Goal: Information Seeking & Learning: Learn about a topic

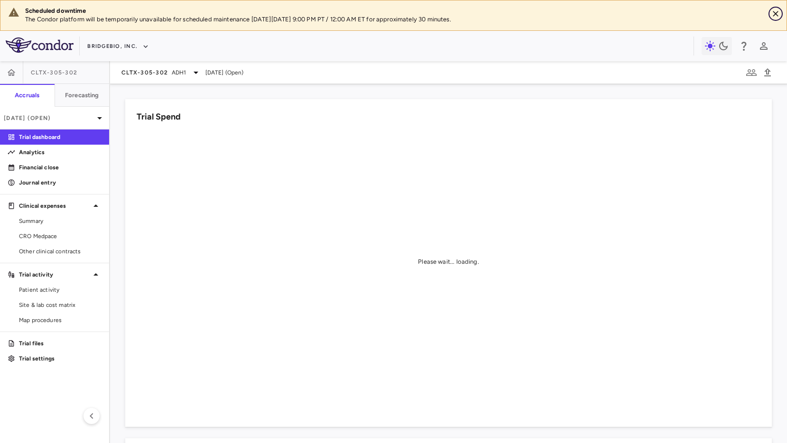
click at [782, 15] on button "Close" at bounding box center [776, 14] width 14 height 14
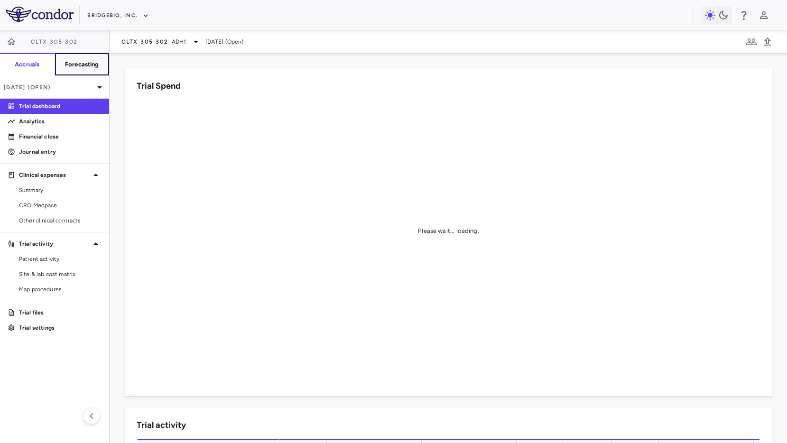
click at [96, 65] on h6 "Forecasting" at bounding box center [82, 64] width 34 height 9
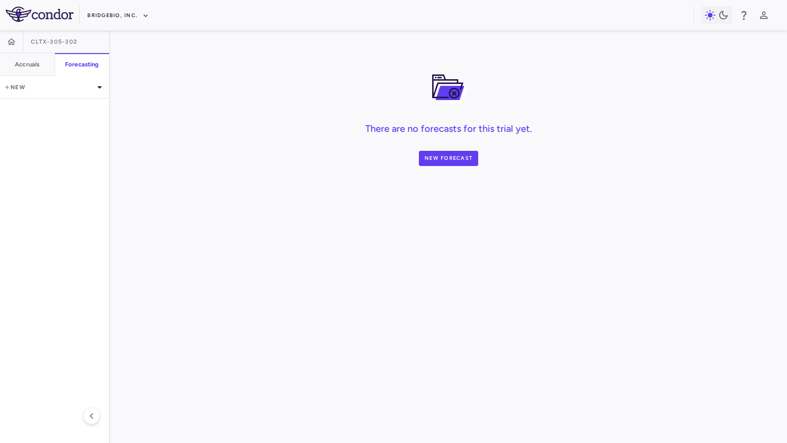
click at [150, 47] on div "There are no forecasts for this trial yet. New Forecast" at bounding box center [448, 236] width 677 height 413
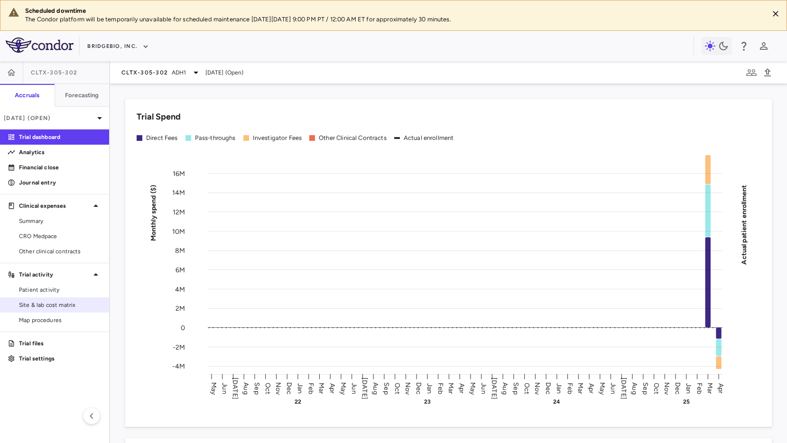
click at [72, 301] on span "Site & lab cost matrix" at bounding box center [60, 305] width 83 height 9
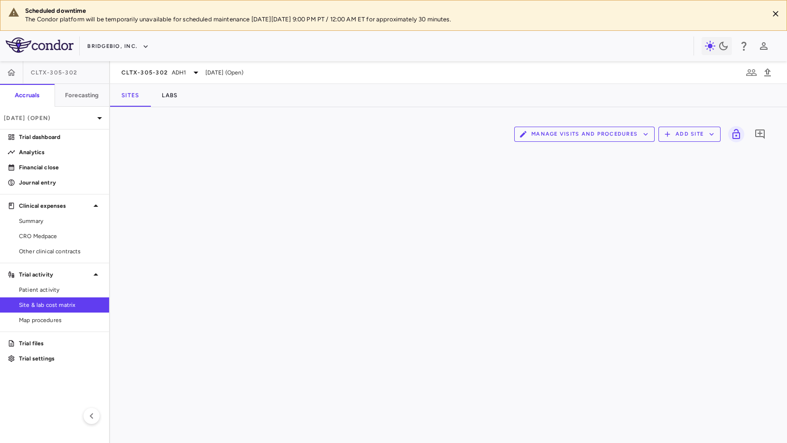
click at [578, 136] on button "Manage Visits and Procedures" at bounding box center [584, 134] width 140 height 15
click at [578, 149] on li "Visit Schedules" at bounding box center [574, 153] width 101 height 14
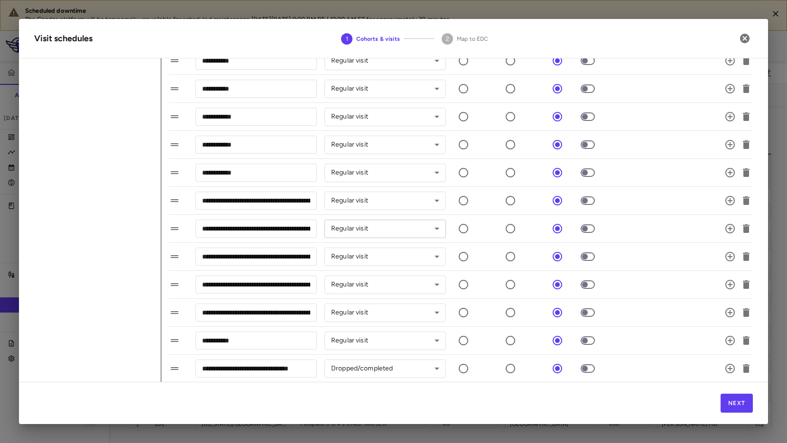
scroll to position [1194, 0]
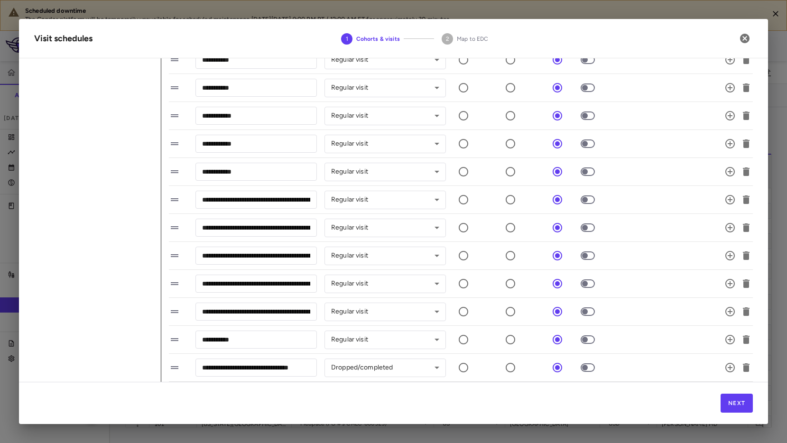
click at [751, 40] on button "button" at bounding box center [745, 38] width 16 height 16
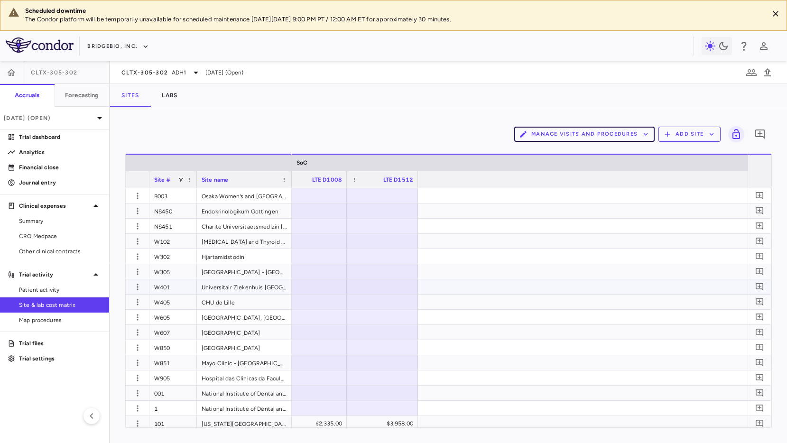
scroll to position [0, 3695]
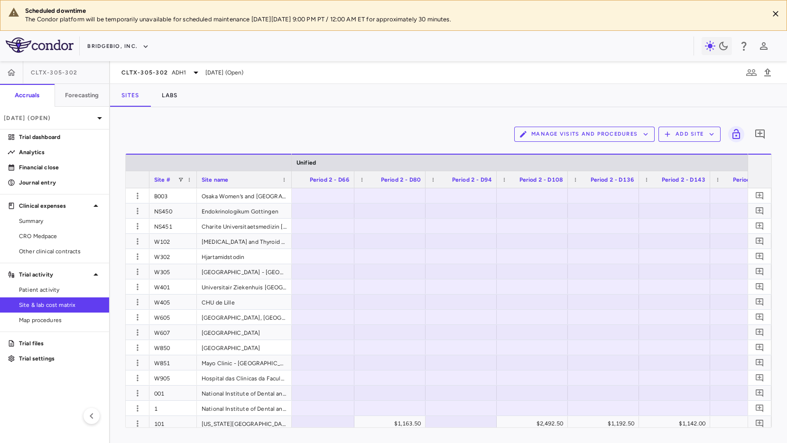
click at [389, 95] on div "Sites Labs" at bounding box center [448, 95] width 677 height 23
click at [147, 69] on span "CLTX-305-302" at bounding box center [144, 73] width 47 height 8
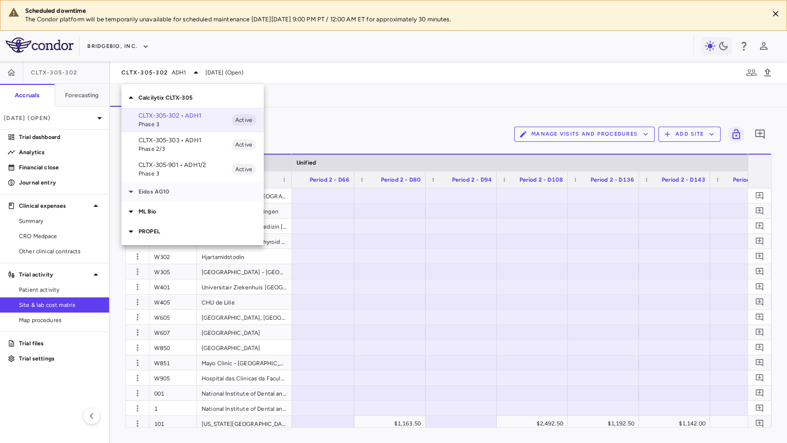
click at [171, 184] on div "Eidos AG10" at bounding box center [192, 192] width 142 height 20
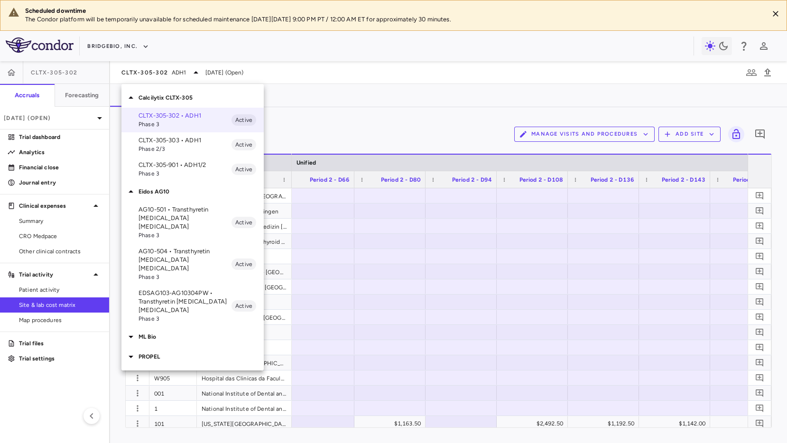
click at [196, 213] on p "AG10-501 • Transthyretin Amyloid Cardiomyopathy" at bounding box center [185, 218] width 93 height 26
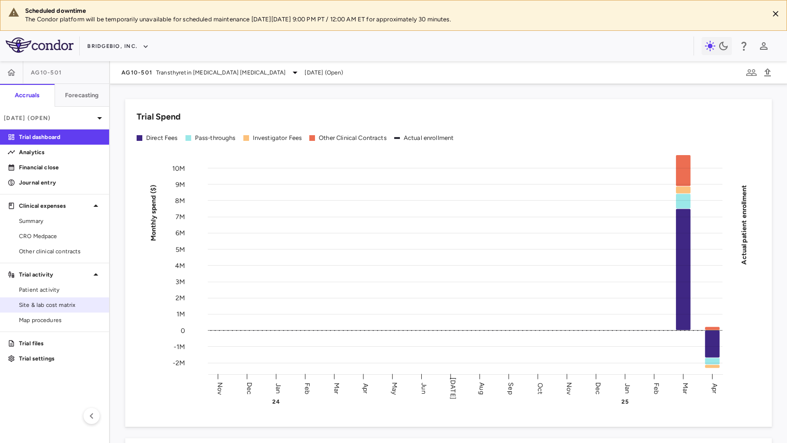
click at [42, 307] on span "Site & lab cost matrix" at bounding box center [60, 305] width 83 height 9
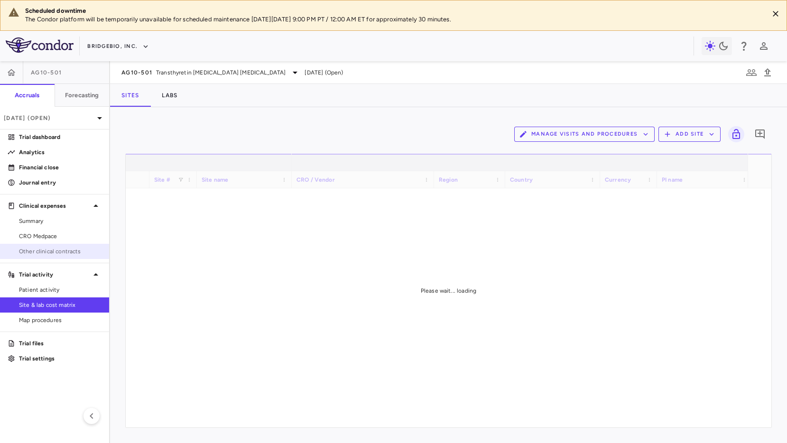
click at [41, 254] on span "Other clinical contracts" at bounding box center [60, 251] width 83 height 9
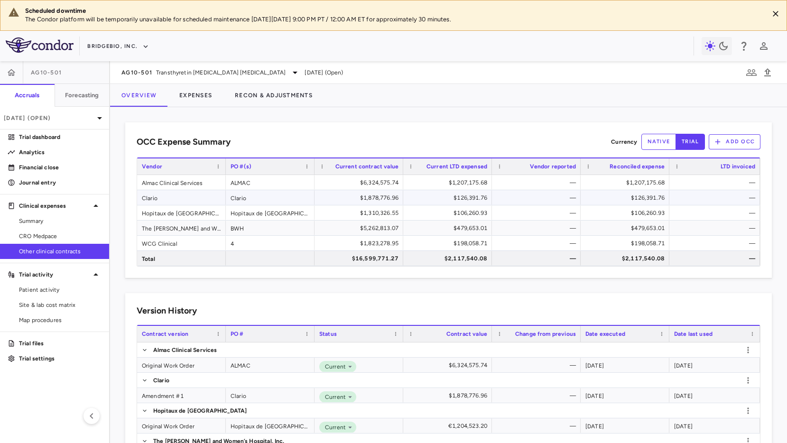
scroll to position [78, 0]
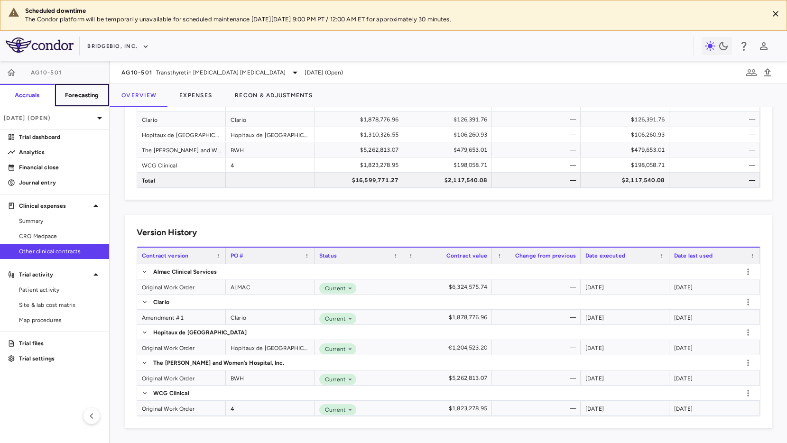
click at [77, 87] on button "Forecasting" at bounding box center [82, 95] width 55 height 23
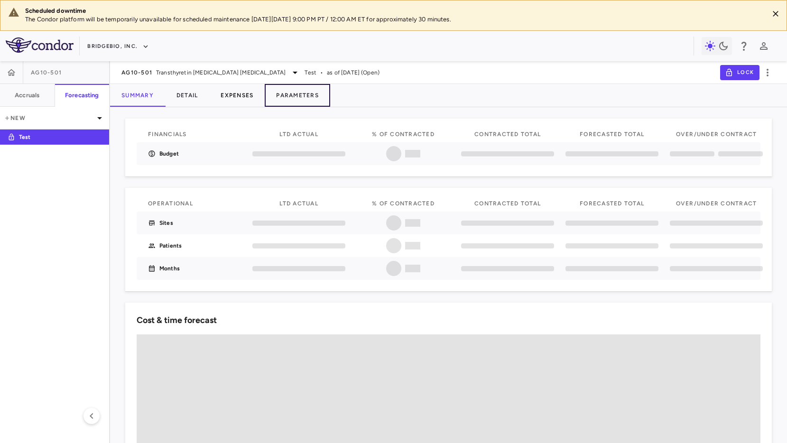
drag, startPoint x: 310, startPoint y: 100, endPoint x: 254, endPoint y: 99, distance: 56.0
click at [310, 100] on button "Parameters" at bounding box center [297, 95] width 65 height 23
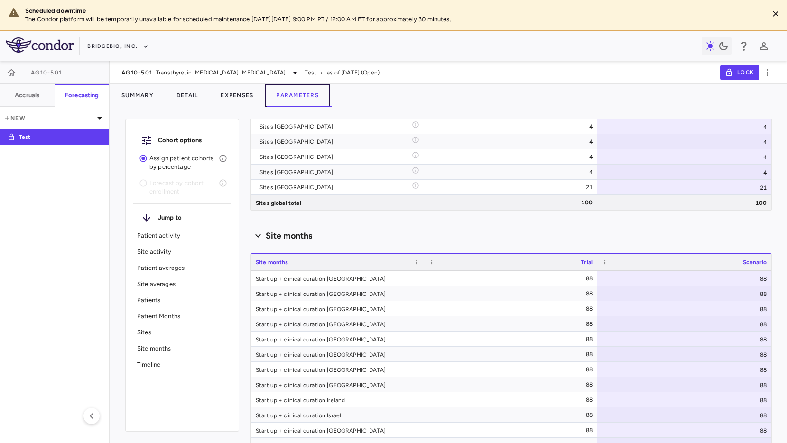
scroll to position [3088, 0]
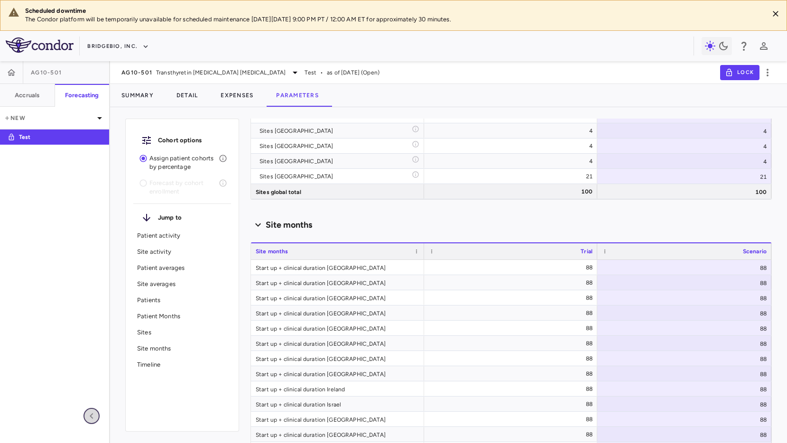
click at [93, 419] on icon "button" at bounding box center [91, 415] width 11 height 11
type input "********"
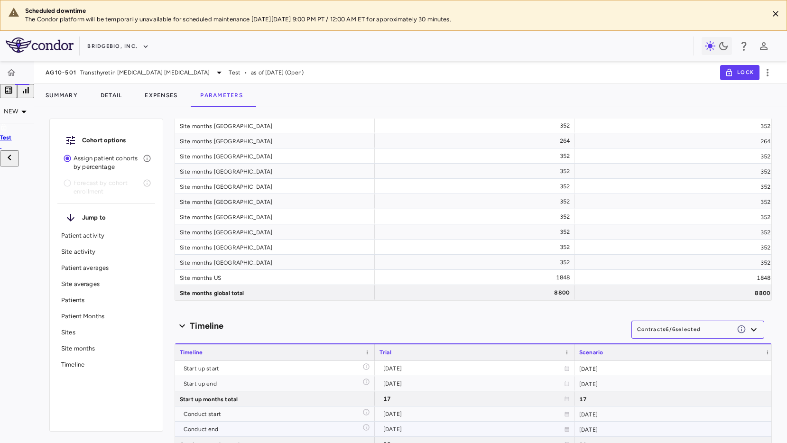
scroll to position [5841, 0]
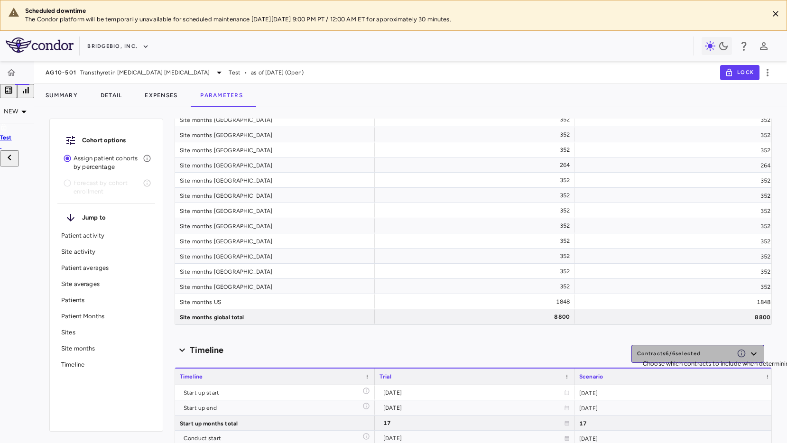
click at [740, 353] on icon "Choose which contracts to include when determining the timeline. The timeline l…" at bounding box center [741, 353] width 9 height 9
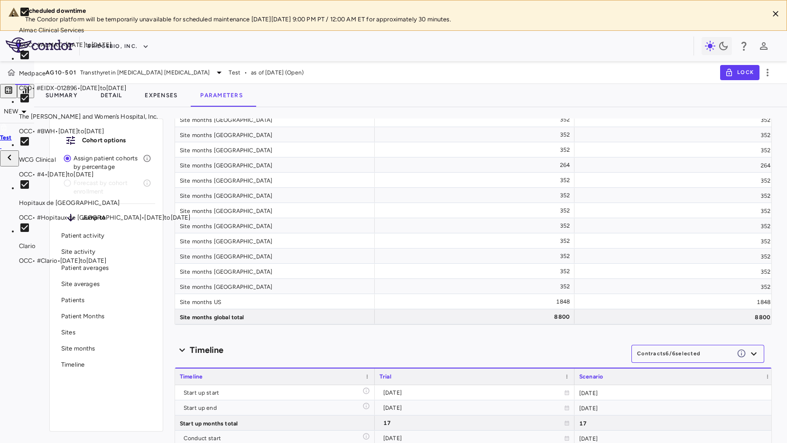
click at [472, 363] on div at bounding box center [393, 221] width 787 height 443
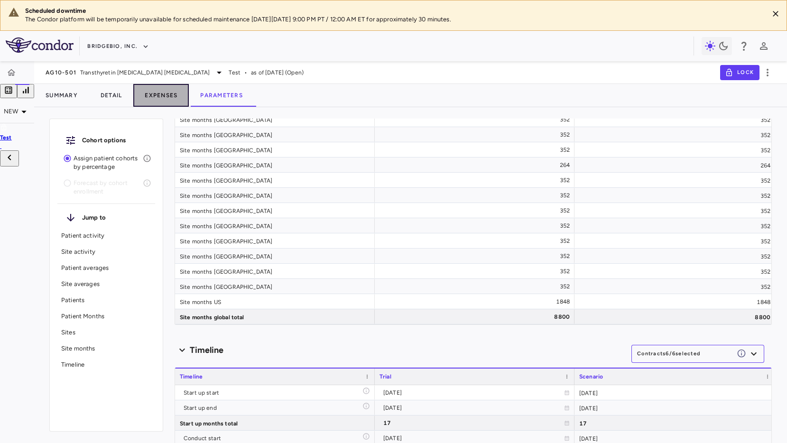
click at [167, 91] on button "Expenses" at bounding box center [161, 95] width 56 height 23
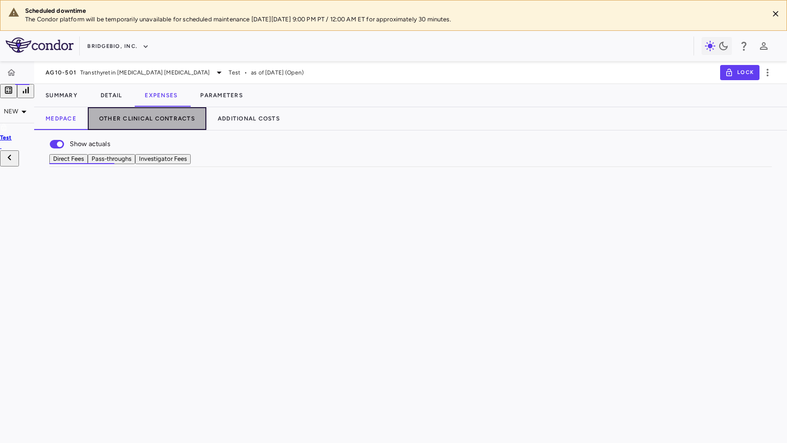
click at [156, 122] on button "Other Clinical Contracts" at bounding box center [147, 118] width 119 height 23
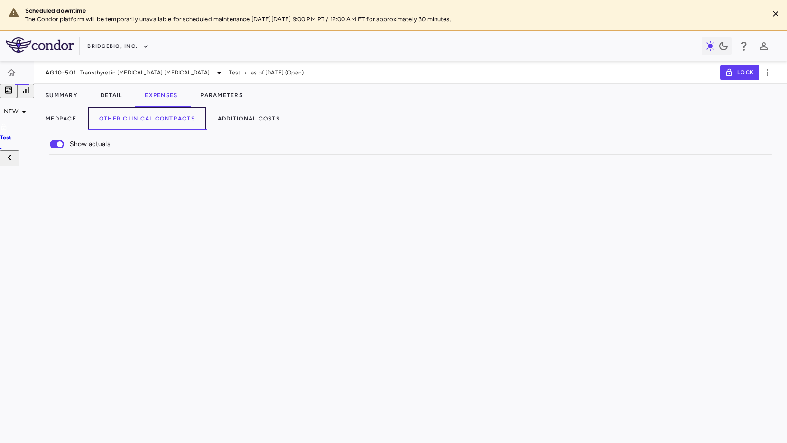
scroll to position [0, 338]
click at [628, 317] on div "20.24%" at bounding box center [640, 309] width 82 height 15
click at [472, 317] on div "Overall" at bounding box center [476, 309] width 95 height 15
click at [217, 86] on button "Parameters" at bounding box center [221, 95] width 65 height 23
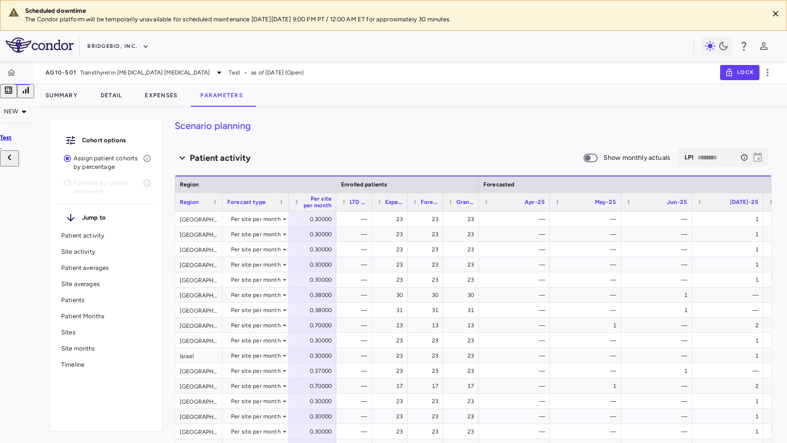
click at [345, 136] on div "Scenario planning Patient activity Show monthly actuals ​ LPI ******** ​ Drag h…" at bounding box center [473, 281] width 597 height 325
click at [419, 100] on div "Summary Detail Expenses Parameters" at bounding box center [410, 95] width 753 height 23
click at [773, 12] on icon "Close" at bounding box center [775, 13] width 9 height 9
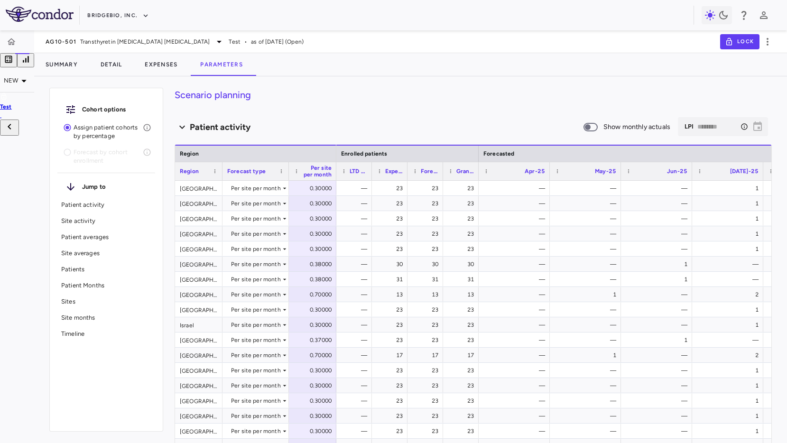
drag, startPoint x: 481, startPoint y: 87, endPoint x: 470, endPoint y: 87, distance: 10.9
click at [481, 88] on div "Cohort options Assign patient cohorts by percentage Forecast by cohort enrollme…" at bounding box center [410, 263] width 753 height 359
click at [444, 91] on h4 "Scenario planning" at bounding box center [473, 95] width 597 height 14
click at [80, 334] on p "Timeline" at bounding box center [106, 334] width 90 height 9
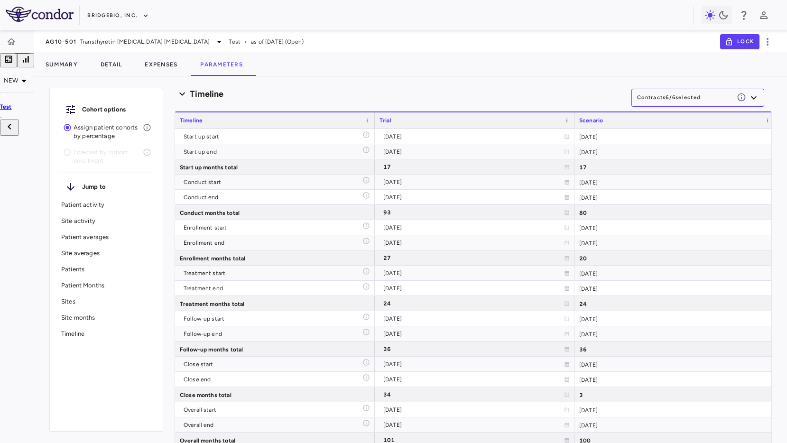
click at [680, 104] on button "Contracts 6 / 6 selected" at bounding box center [698, 98] width 133 height 18
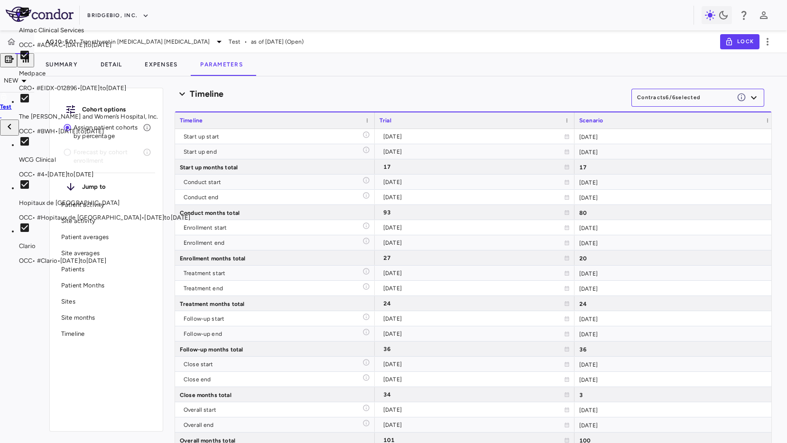
drag, startPoint x: 523, startPoint y: 40, endPoint x: 573, endPoint y: 204, distance: 170.7
click at [523, 41] on div at bounding box center [393, 221] width 787 height 443
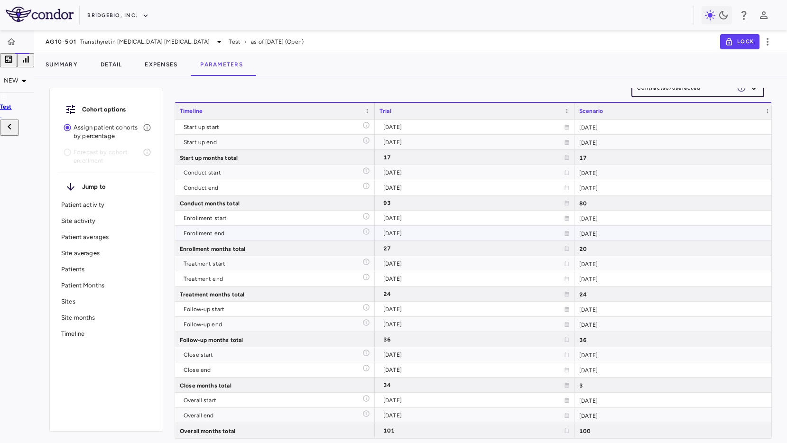
scroll to position [6083, 0]
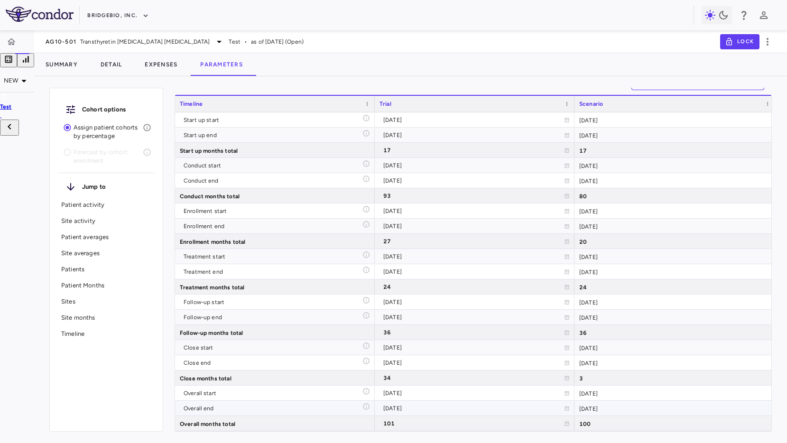
click at [591, 408] on div "2032-02-29" at bounding box center [675, 408] width 201 height 15
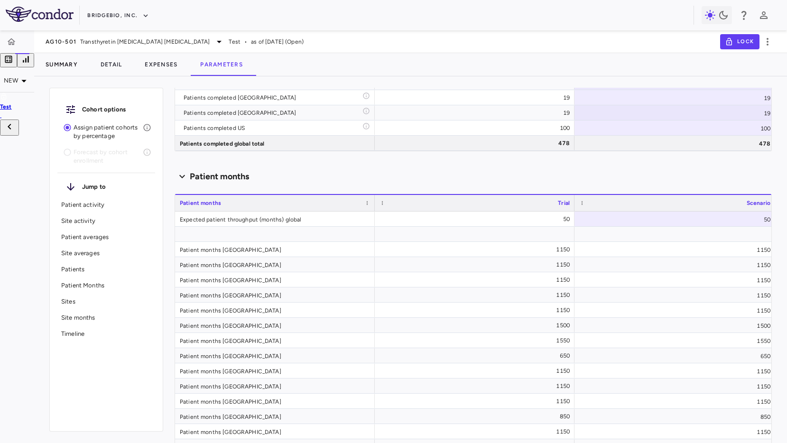
scroll to position [4434, 0]
click at [156, 69] on button "Expenses" at bounding box center [161, 64] width 56 height 23
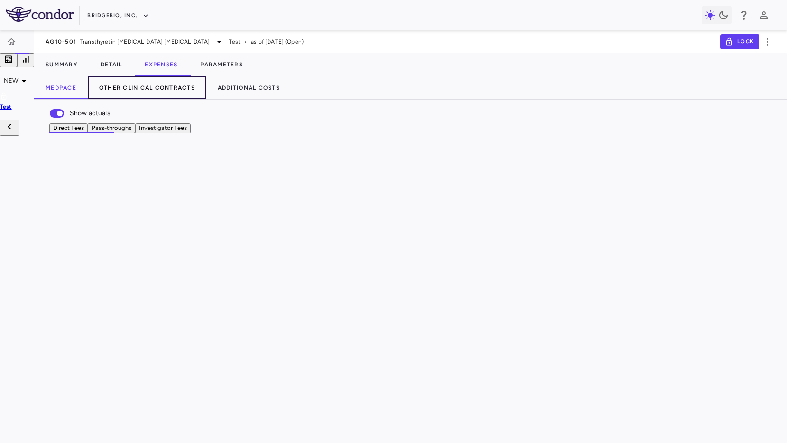
click at [165, 89] on button "Other Clinical Contracts" at bounding box center [147, 87] width 119 height 23
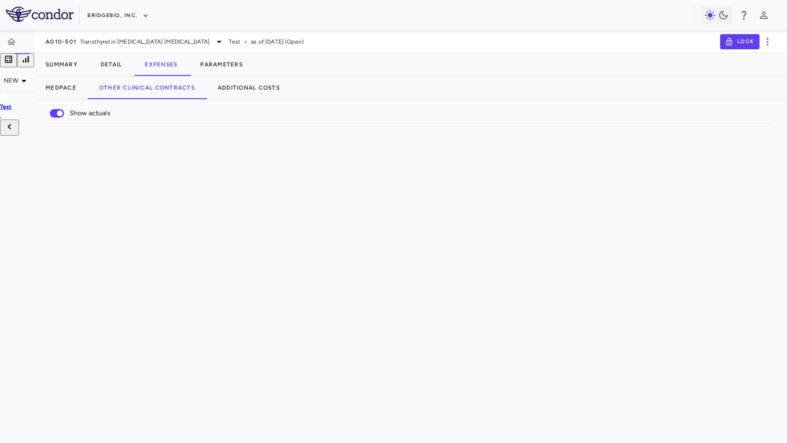
click at [482, 308] on div "Overall" at bounding box center [476, 302] width 95 height 15
click at [451, 293] on div "Overall" at bounding box center [476, 285] width 95 height 15
click at [267, 293] on div "2031-07-31" at bounding box center [281, 285] width 82 height 15
click at [532, 293] on div "2032-01-31" at bounding box center [529, 285] width 76 height 15
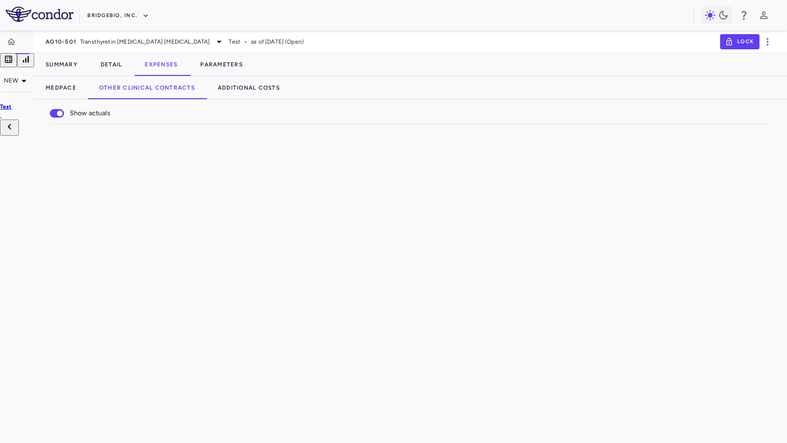
click at [255, 291] on div "$82.56" at bounding box center [236, 285] width 82 height 15
click at [448, 293] on div "$82.56" at bounding box center [417, 285] width 82 height 15
click at [429, 293] on div "$82.56" at bounding box center [431, 285] width 82 height 15
click at [331, 292] on div "92.00" at bounding box center [334, 285] width 95 height 15
click at [393, 290] on div "$82.56" at bounding box center [431, 285] width 82 height 15
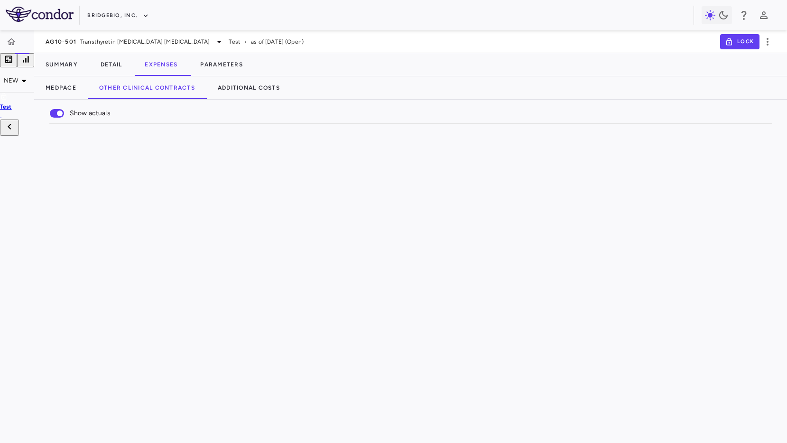
click at [199, 292] on div "$82.56" at bounding box center [191, 285] width 82 height 15
click at [211, 293] on div "2024-06-01" at bounding box center [213, 285] width 82 height 15
click at [290, 293] on div "2031-07-31" at bounding box center [308, 285] width 82 height 15
click at [192, 293] on div "2024-06-01" at bounding box center [213, 285] width 82 height 15
click at [295, 293] on div "2031-07-31" at bounding box center [308, 285] width 82 height 15
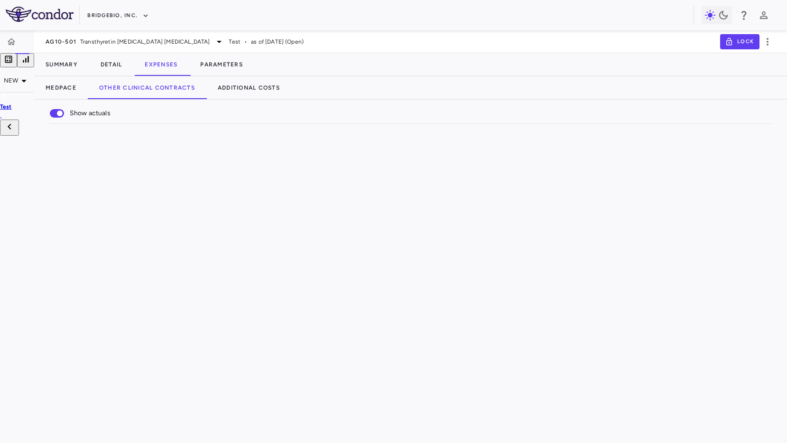
click at [602, 293] on div "2024-06-01" at bounding box center [603, 285] width 76 height 15
click at [682, 292] on div "2032-01-31" at bounding box center [698, 285] width 76 height 15
click at [625, 293] on div "$82.56" at bounding box center [630, 285] width 82 height 15
click at [443, 339] on div "Overall" at bounding box center [434, 331] width 74 height 15
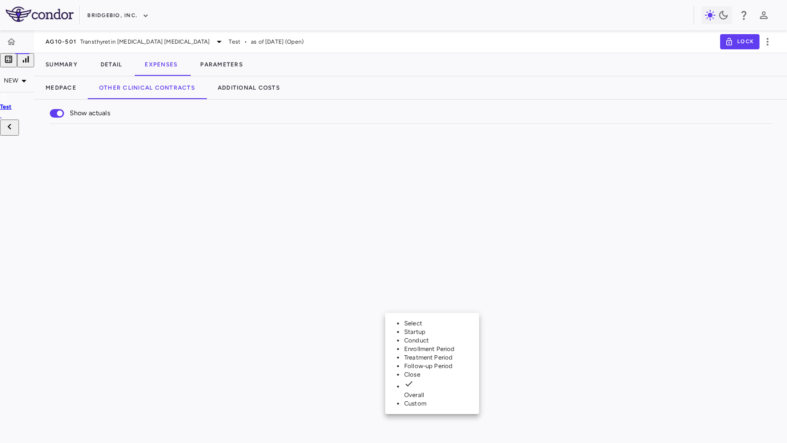
click at [503, 78] on div at bounding box center [393, 221] width 787 height 443
click at [401, 337] on div "Overall" at bounding box center [434, 329] width 74 height 15
click at [453, 79] on div at bounding box center [393, 221] width 787 height 443
click at [467, 74] on div "Summary Detail Expenses Parameters" at bounding box center [410, 64] width 753 height 23
click at [445, 52] on div "AG10-501 Transthyretin Amyloid Cardiomyopathy Test • as of Mar 2025 (Open) Lock" at bounding box center [410, 41] width 753 height 23
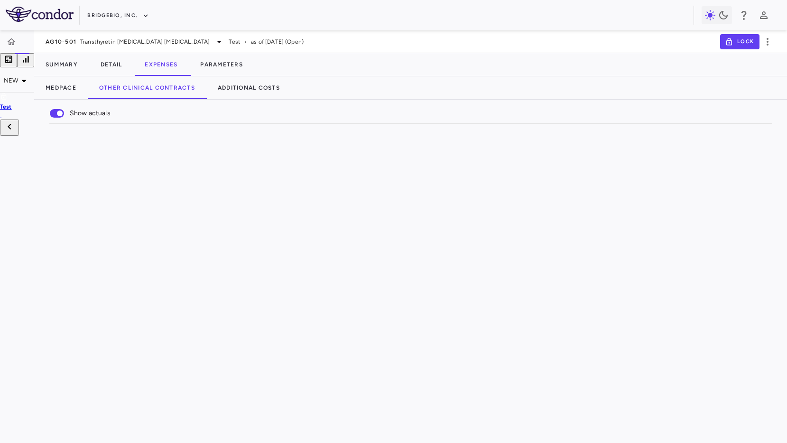
scroll to position [128, 0]
click at [65, 88] on button "Medpace" at bounding box center [61, 87] width 54 height 23
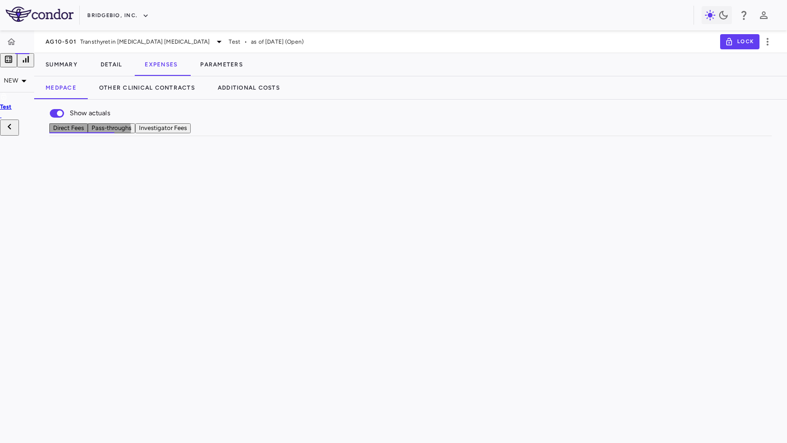
click at [135, 133] on button "Pass-throughs" at bounding box center [111, 128] width 47 height 10
click at [570, 261] on div "—" at bounding box center [581, 253] width 76 height 15
click at [252, 261] on div "$1,300,438.19" at bounding box center [237, 253] width 82 height 15
click at [555, 84] on div "Medpace Other Clinical Contracts Additional Costs" at bounding box center [410, 87] width 753 height 23
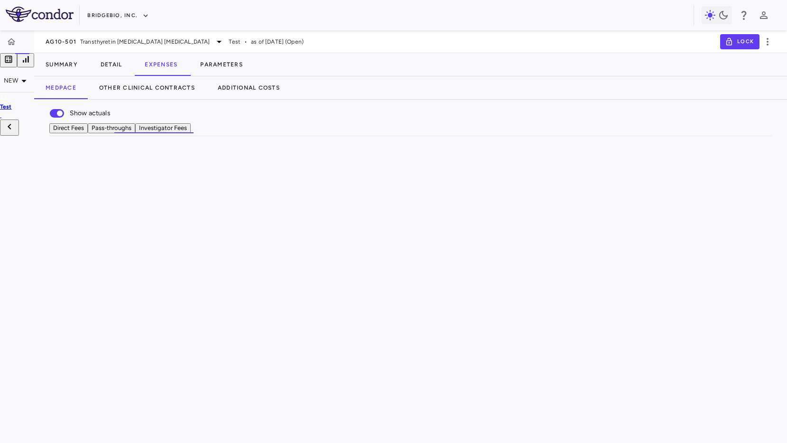
click at [352, 127] on div "Show actuals Direct Fees Pass-throughs Investigator Fees Service Category Drag …" at bounding box center [410, 118] width 753 height 37
click at [379, 121] on div "Show actuals" at bounding box center [410, 113] width 723 height 20
click at [447, 72] on div "Summary Detail Expenses Parameters" at bounding box center [410, 64] width 753 height 23
click at [481, 128] on div "Show actuals Direct Fees Pass-throughs Investigator Fees Service Category Drag …" at bounding box center [410, 118] width 753 height 37
click at [510, 121] on div "Show actuals" at bounding box center [410, 113] width 723 height 20
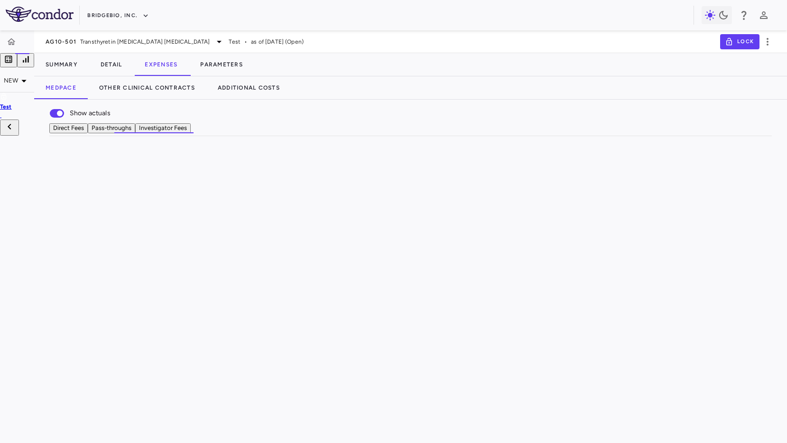
scroll to position [0, 1372]
click at [523, 87] on div "Medpace Other Clinical Contracts Additional Costs" at bounding box center [410, 87] width 753 height 23
click at [359, 231] on div "Conduct" at bounding box center [371, 222] width 74 height 15
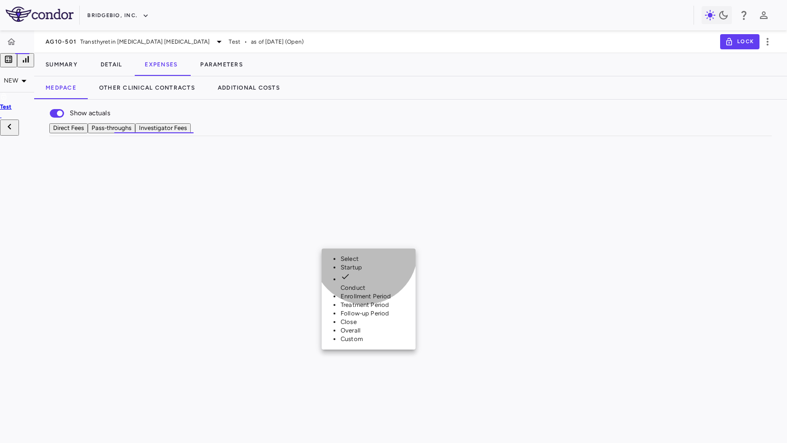
click at [365, 344] on div "Custom" at bounding box center [378, 339] width 75 height 9
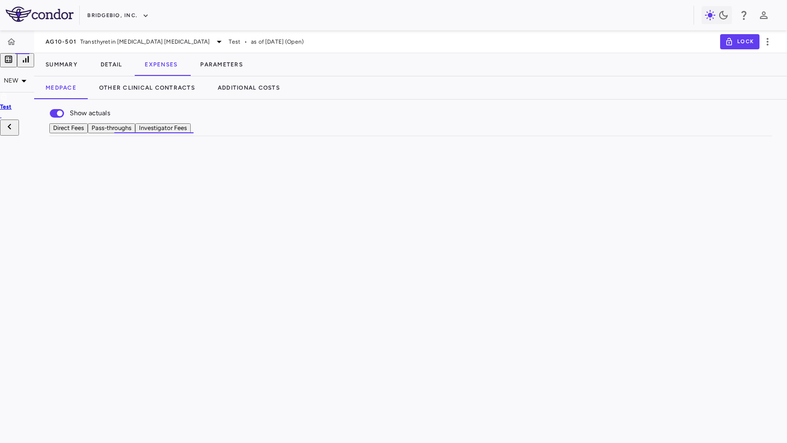
click at [505, 225] on icon at bounding box center [507, 223] width 4 height 5
click at [380, 231] on div "Custom" at bounding box center [371, 222] width 74 height 15
click at [399, 277] on li "Conduct" at bounding box center [378, 276] width 75 height 9
click at [459, 114] on div "Show actuals" at bounding box center [410, 113] width 723 height 20
click at [477, 73] on div "Summary Detail Expenses Parameters" at bounding box center [410, 64] width 753 height 23
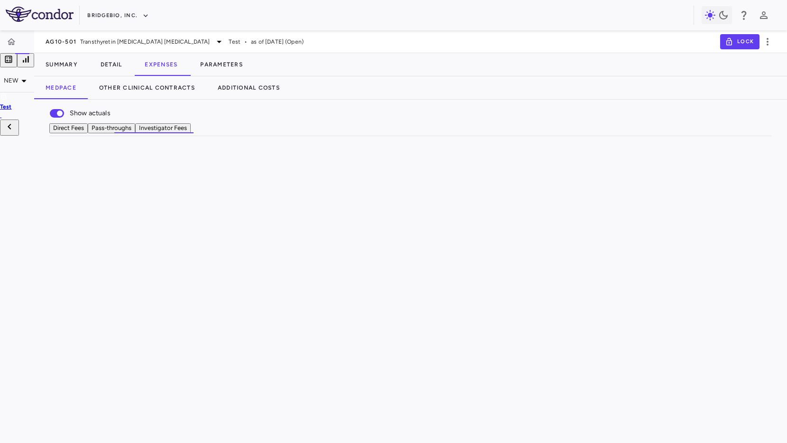
scroll to position [0, 1519]
